Goal: Obtain resource: Download file/media

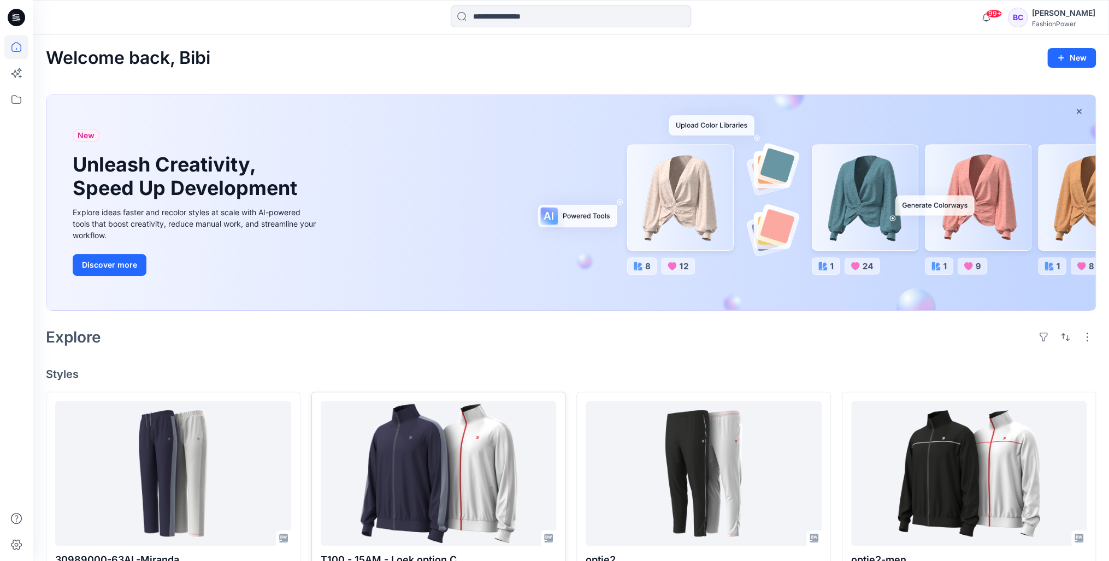
drag, startPoint x: 156, startPoint y: 144, endPoint x: 372, endPoint y: 400, distance: 335.0
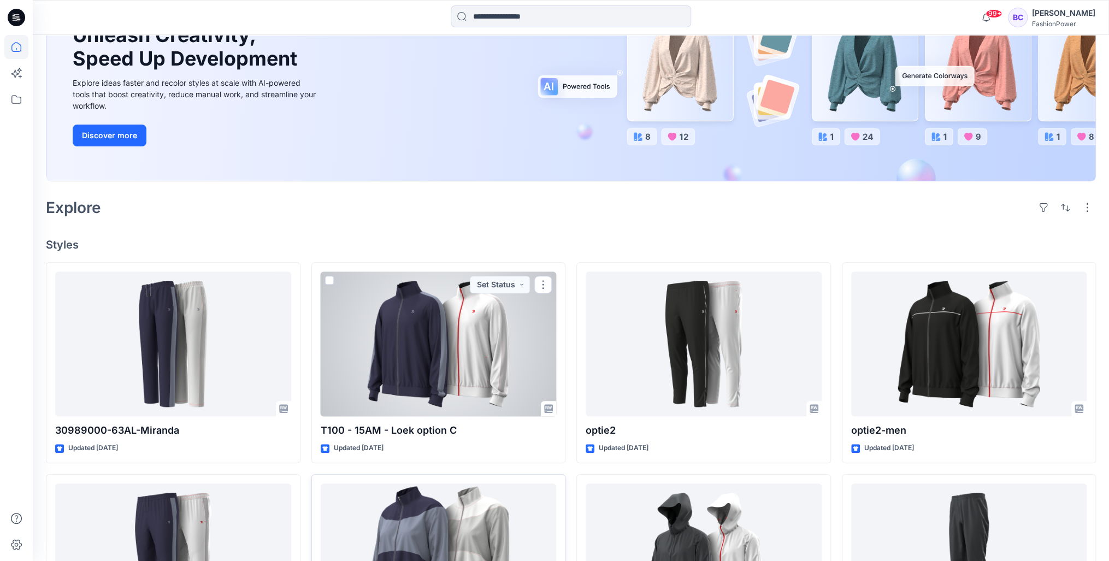
scroll to position [393, 0]
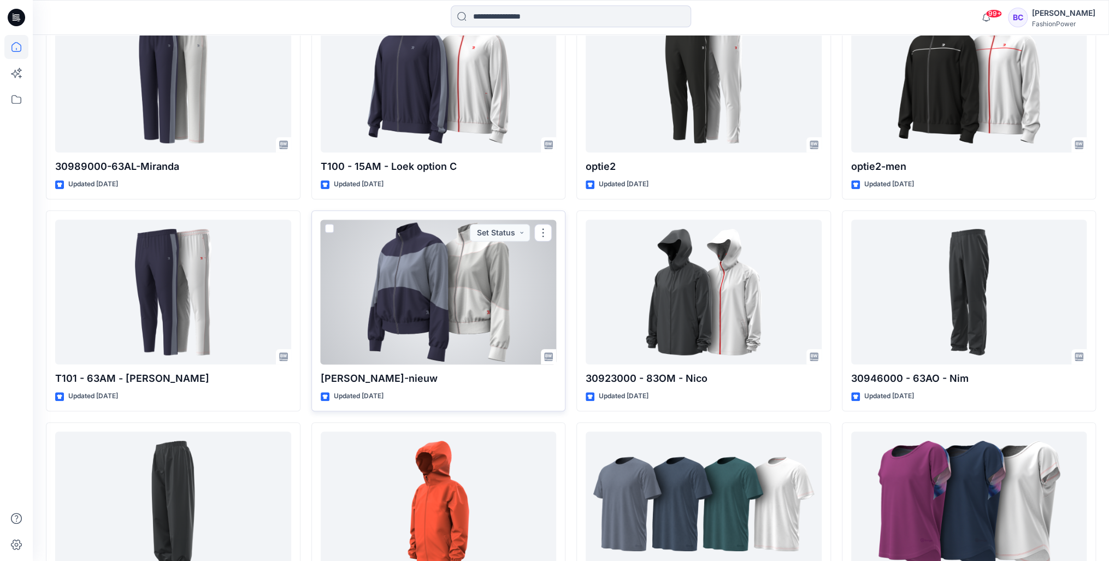
click at [375, 264] on div at bounding box center [439, 292] width 236 height 145
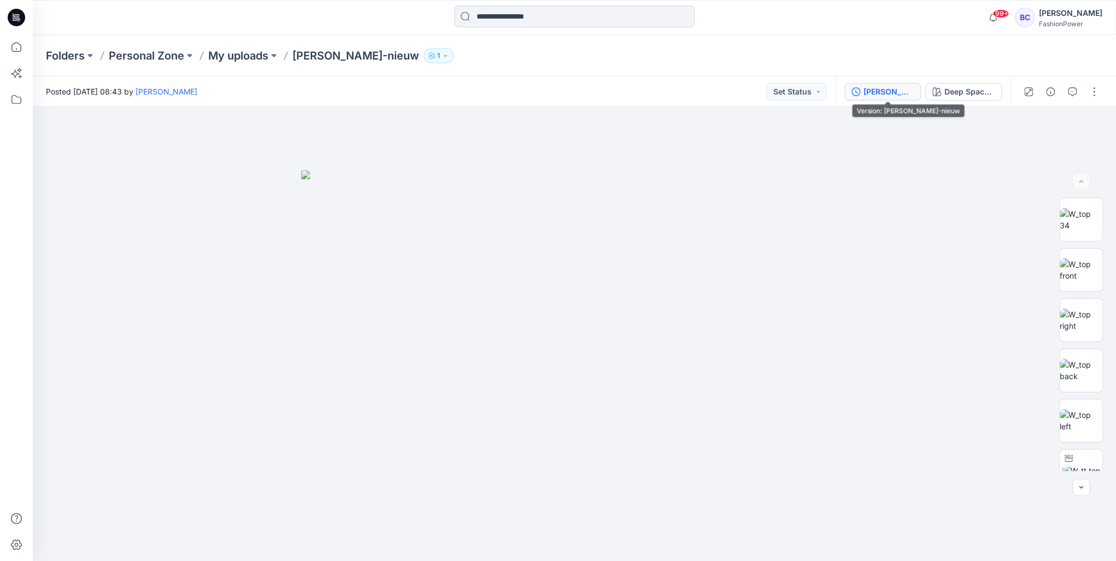
click at [879, 97] on div "[PERSON_NAME]-nieuw" at bounding box center [888, 92] width 50 height 12
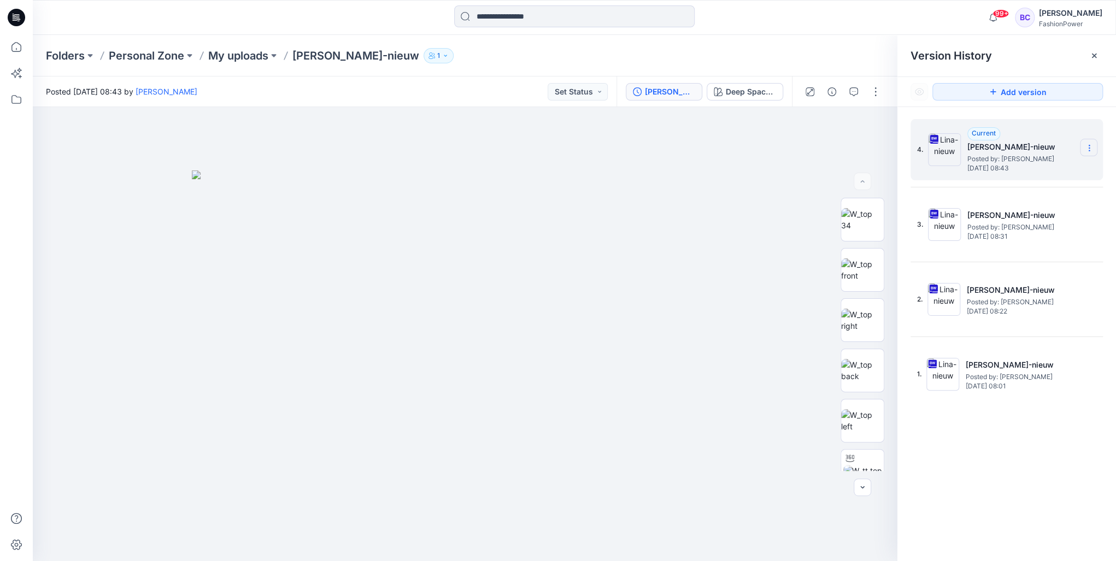
click at [1096, 151] on section at bounding box center [1088, 147] width 17 height 17
click at [1053, 170] on span "Download Source BW File" at bounding box center [1033, 169] width 91 height 13
click at [256, 58] on p "My uploads" at bounding box center [238, 55] width 60 height 15
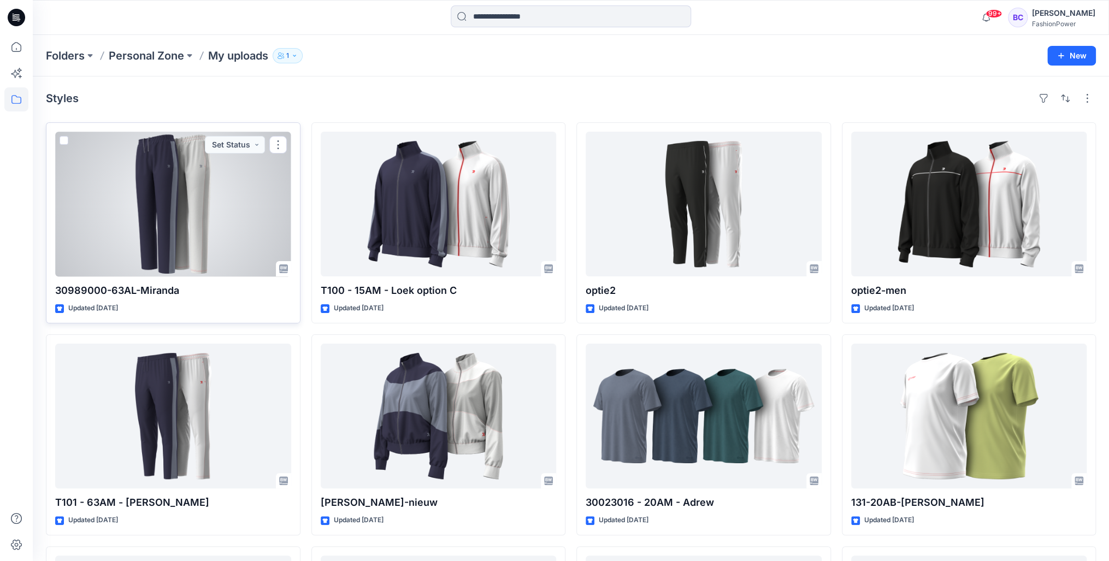
click at [228, 197] on div at bounding box center [173, 204] width 236 height 145
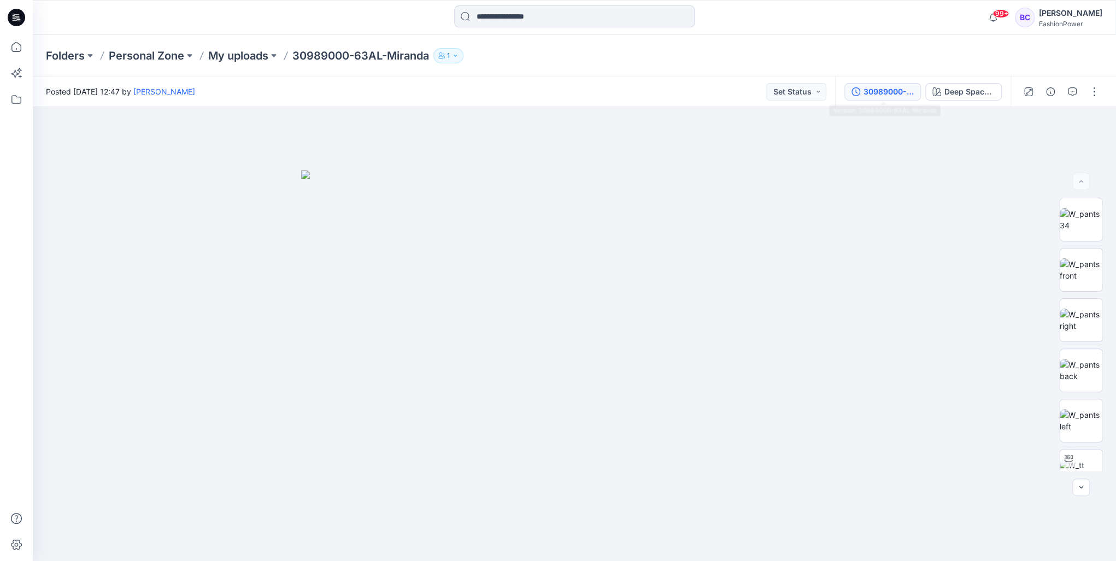
click at [870, 95] on div "30989000-63AL-Miranda" at bounding box center [888, 92] width 50 height 12
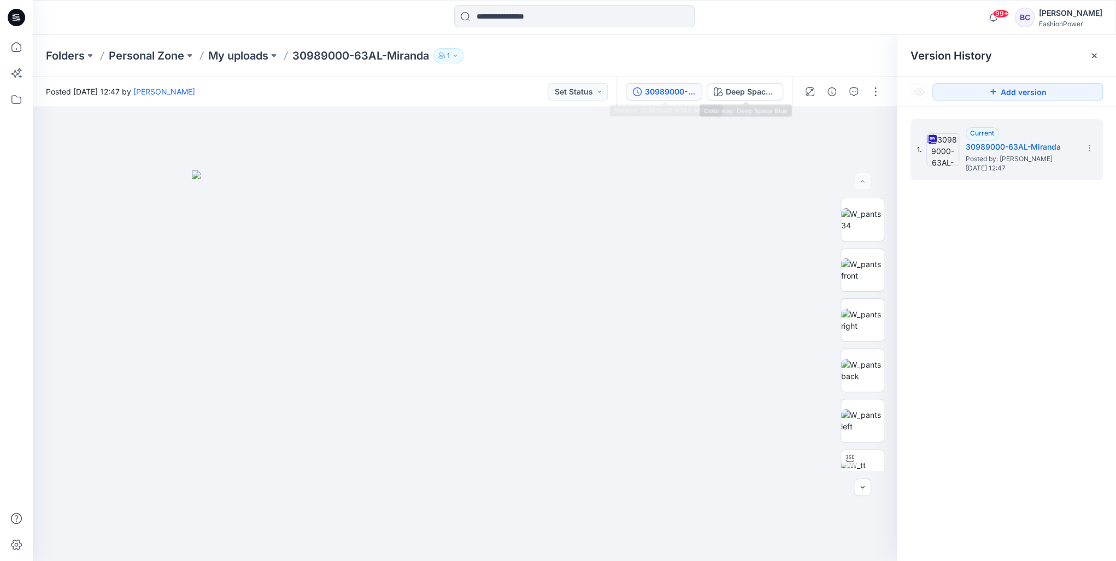
click at [784, 86] on div "30989000-63AL-Miranda Deep Space Blue" at bounding box center [703, 92] width 175 height 31
click at [765, 87] on div "Deep Space Blue" at bounding box center [751, 92] width 50 height 12
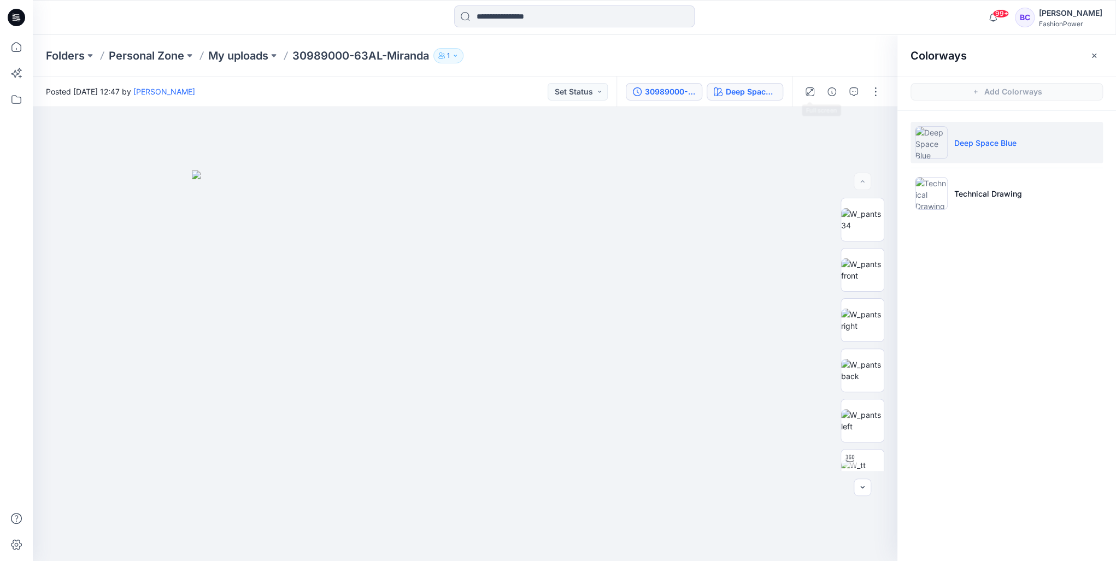
click at [636, 84] on button "30989000-63AL-Miranda" at bounding box center [664, 91] width 77 height 17
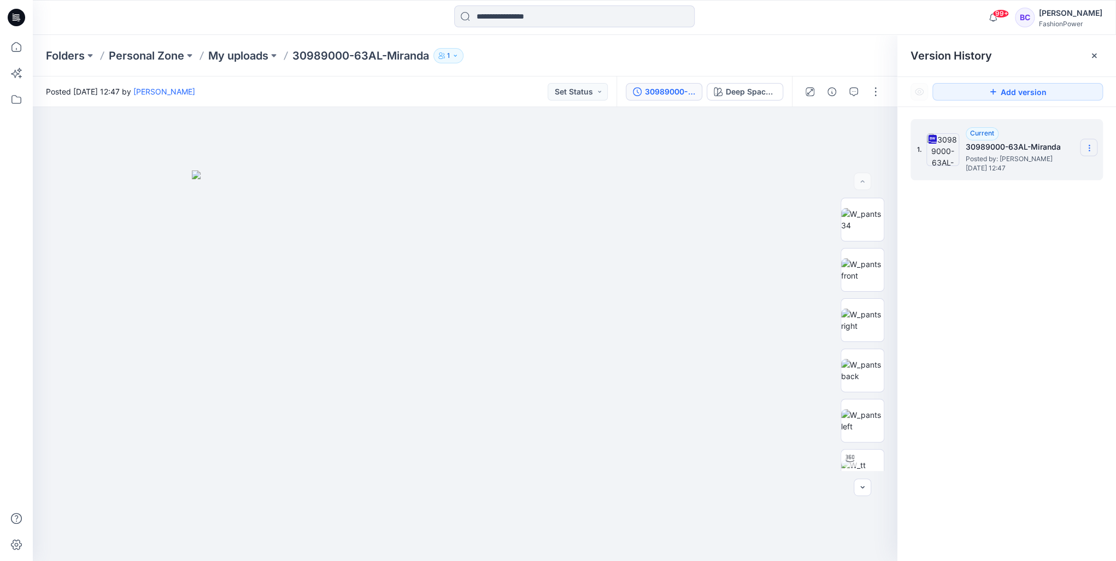
click at [1089, 145] on icon at bounding box center [1089, 145] width 1 height 1
click at [1073, 167] on span "Download Source BW File" at bounding box center [1033, 169] width 91 height 13
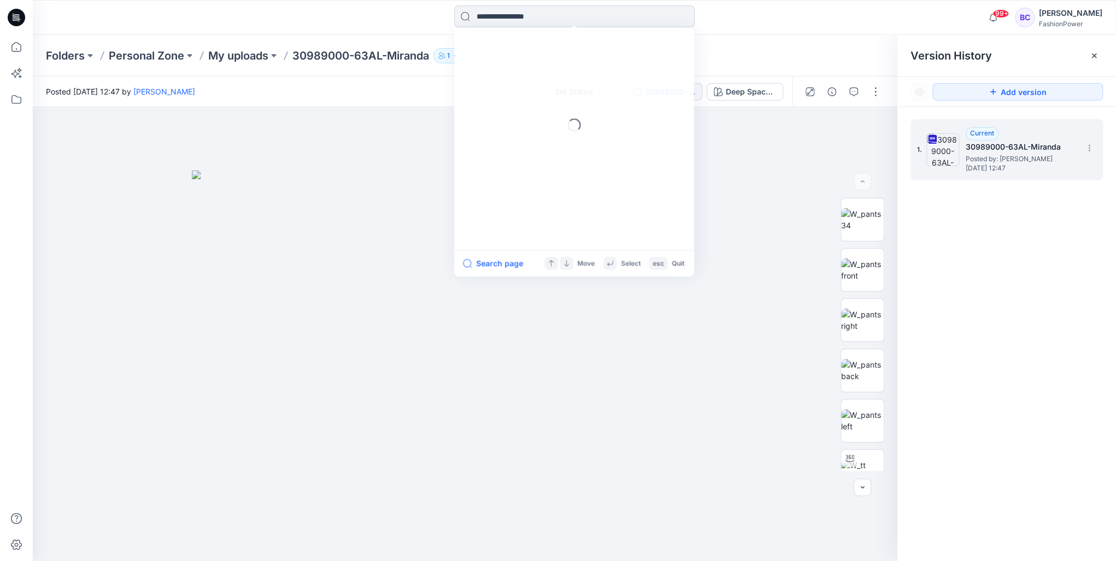
click at [514, 13] on input at bounding box center [574, 16] width 240 height 22
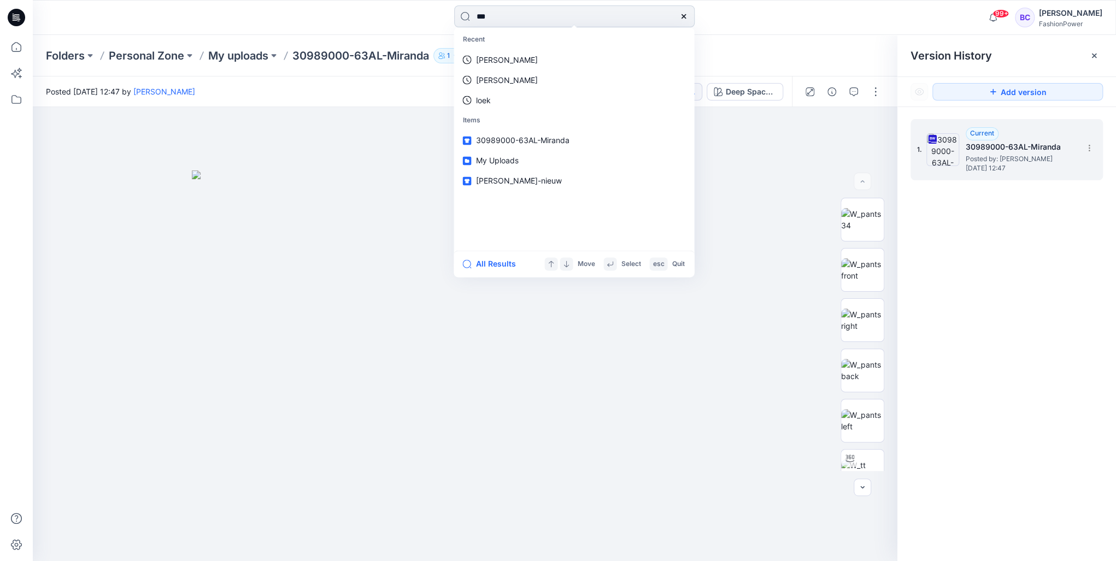
type input "****"
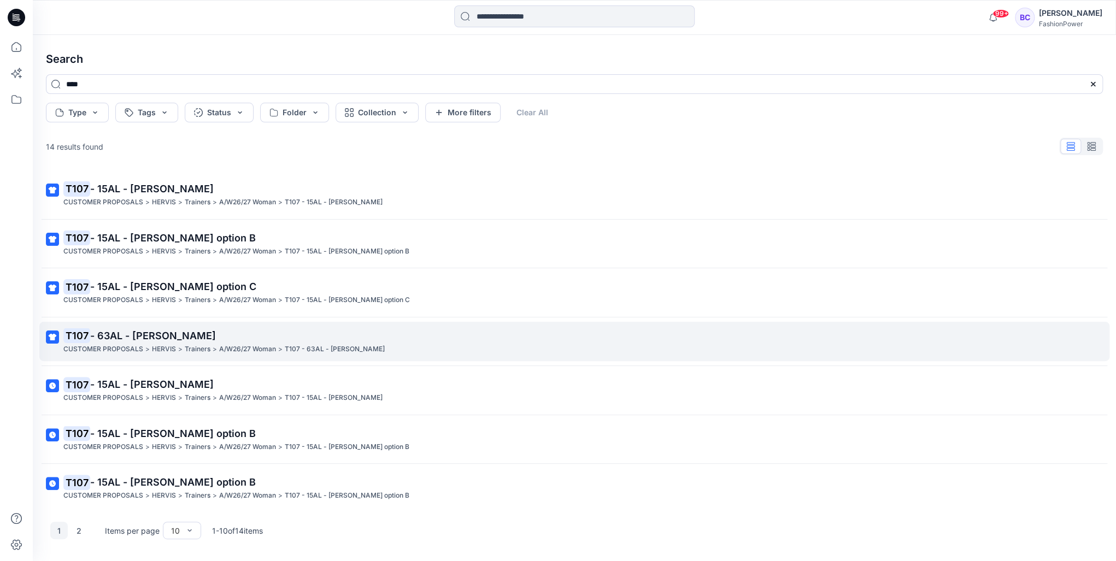
click at [208, 349] on p "Trainers" at bounding box center [198, 349] width 26 height 11
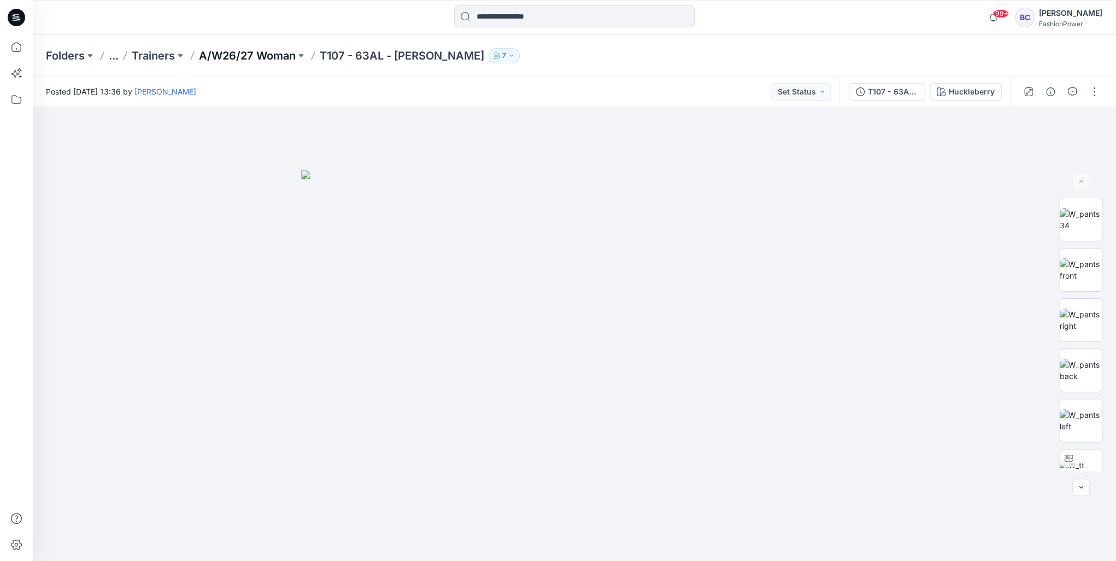
click at [286, 54] on p "A/W26/27 Woman" at bounding box center [247, 55] width 97 height 15
